Goal: Transaction & Acquisition: Purchase product/service

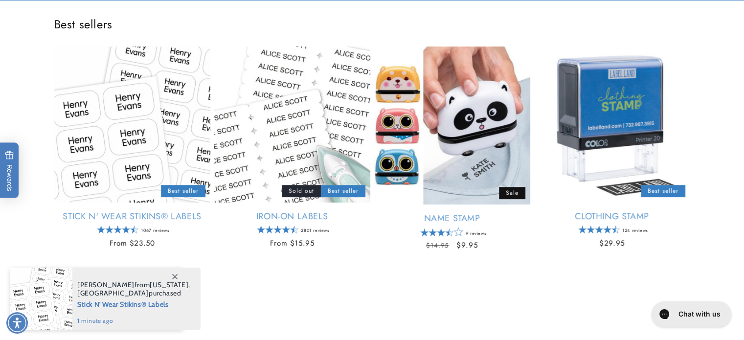
scroll to position [391, 0]
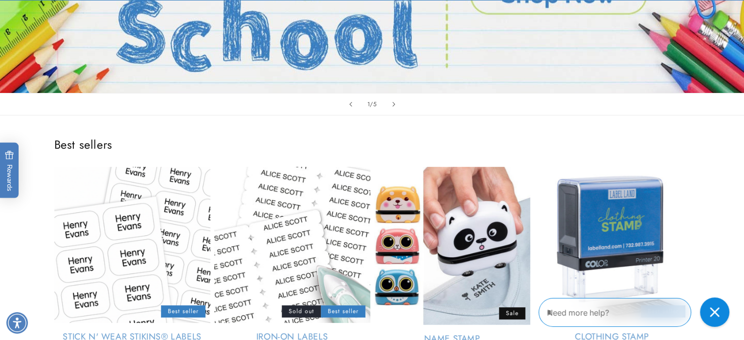
scroll to position [0, 0]
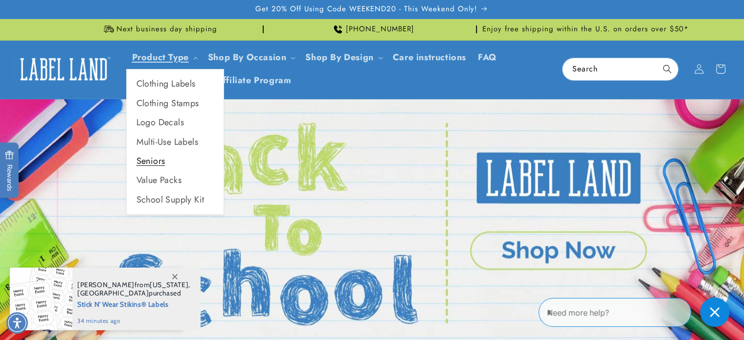
click at [162, 160] on link "Seniors" at bounding box center [175, 161] width 97 height 19
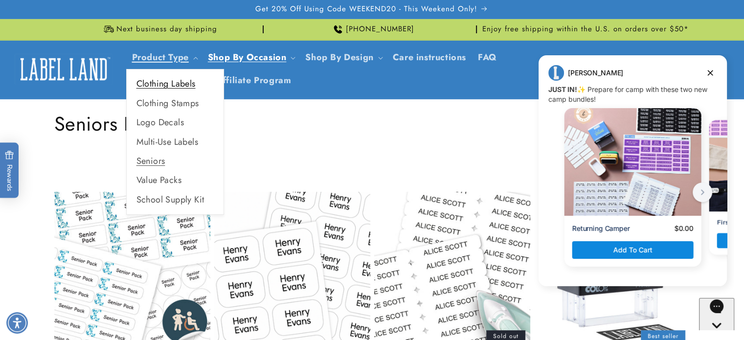
click at [169, 84] on link "Clothing Labels" at bounding box center [175, 83] width 97 height 19
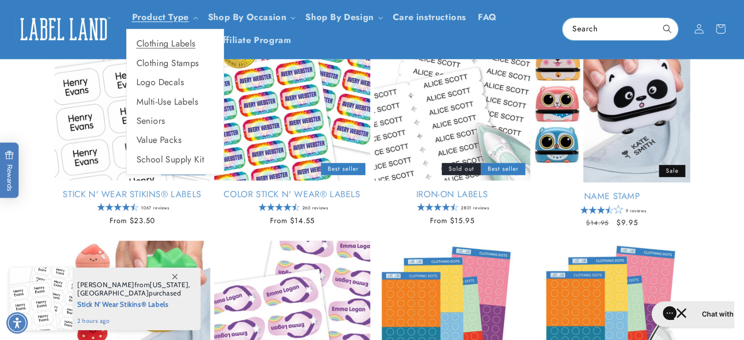
scroll to position [130, 0]
